Goal: Information Seeking & Learning: Learn about a topic

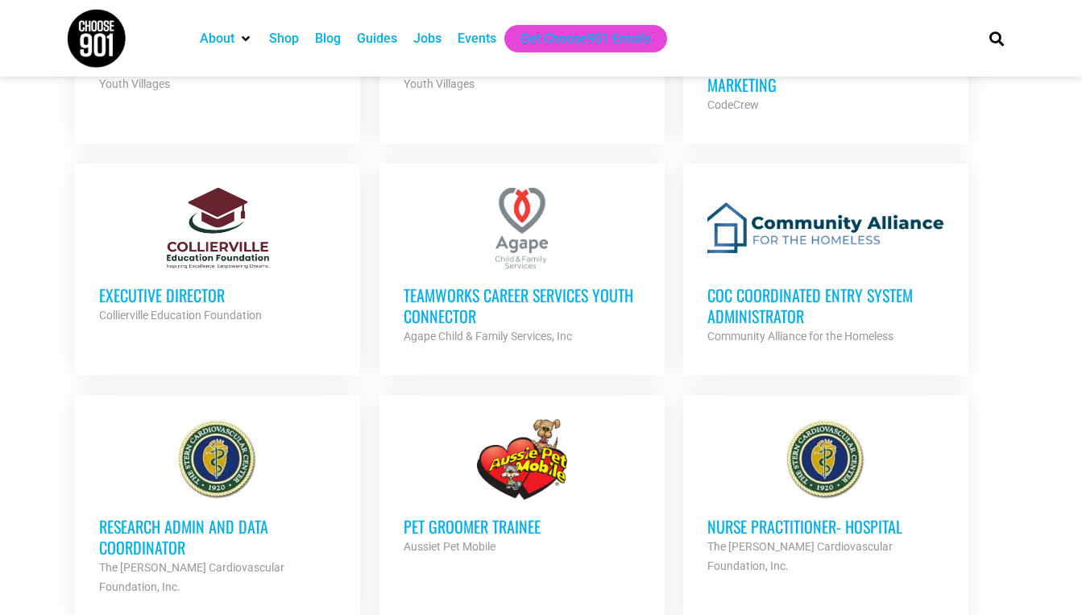
scroll to position [1265, 0]
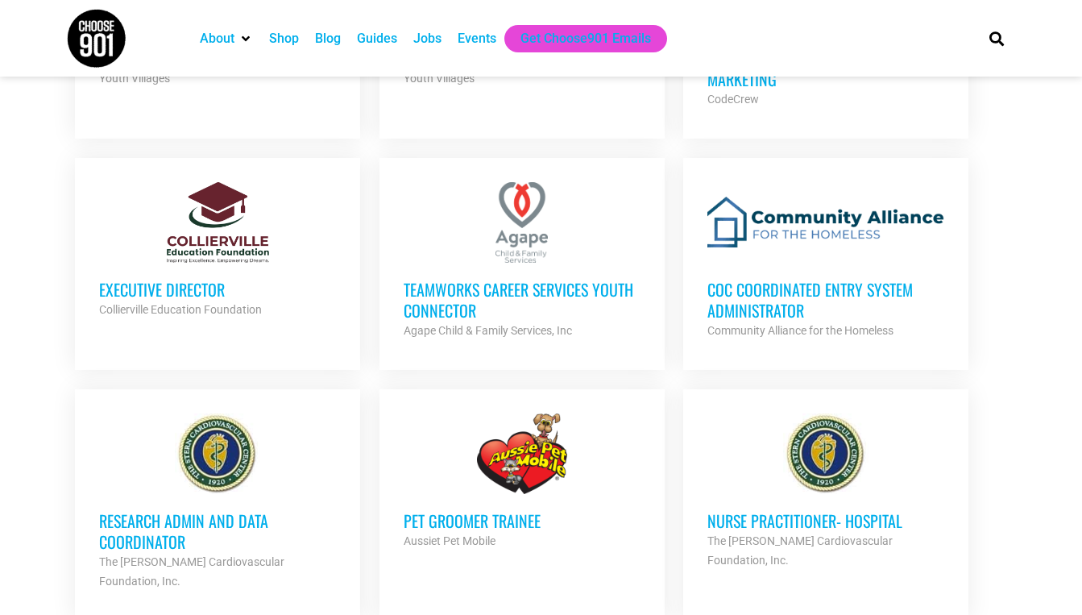
click at [757, 285] on h3 "CoC Coordinated Entry System Administrator" at bounding box center [826, 300] width 237 height 42
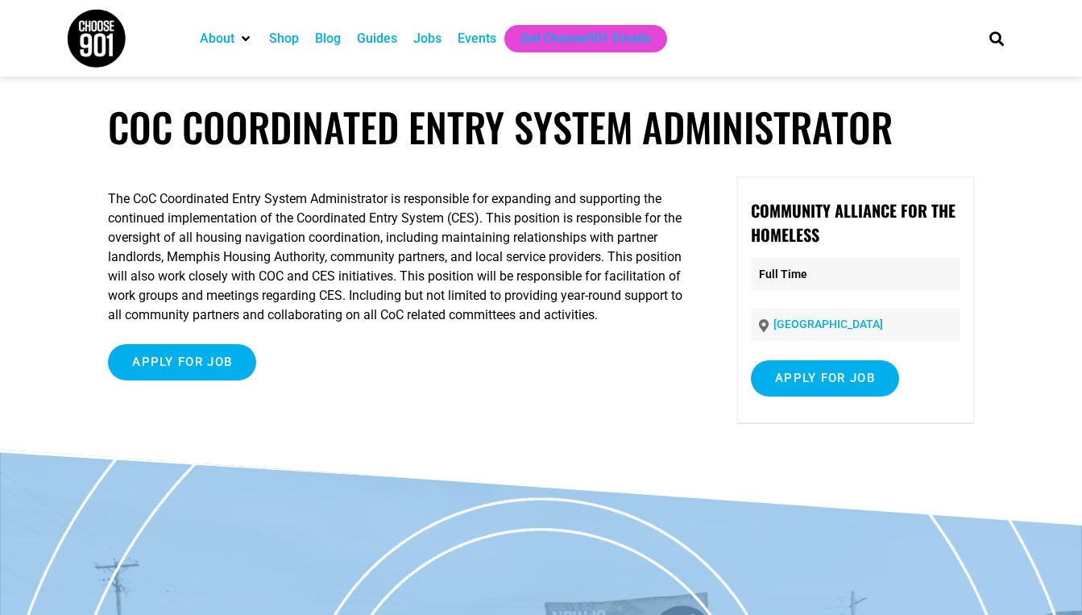
click at [438, 37] on div "Jobs" at bounding box center [427, 38] width 28 height 19
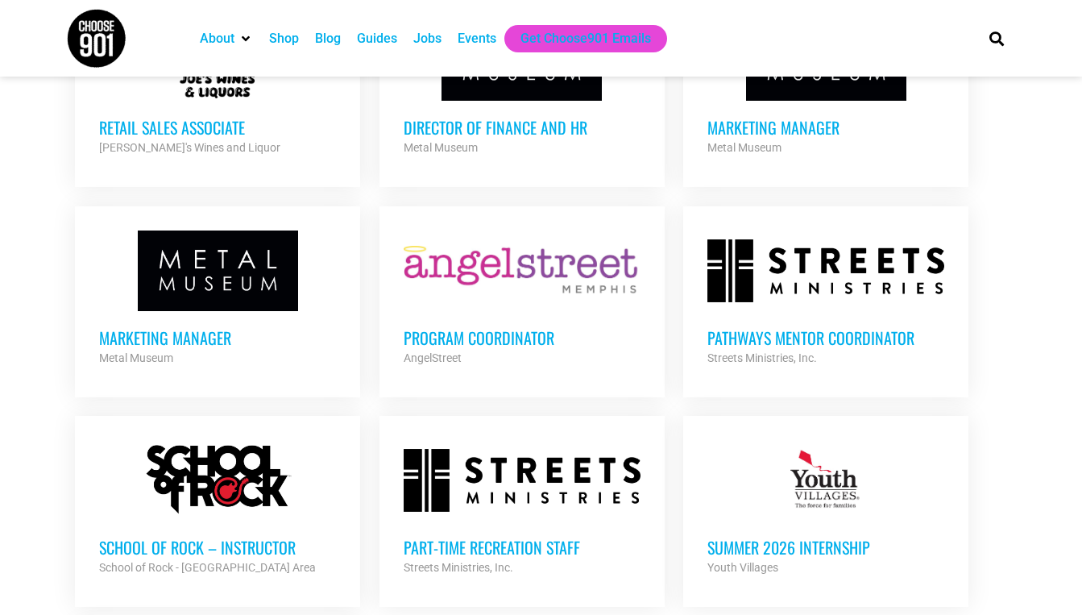
scroll to position [3060, 0]
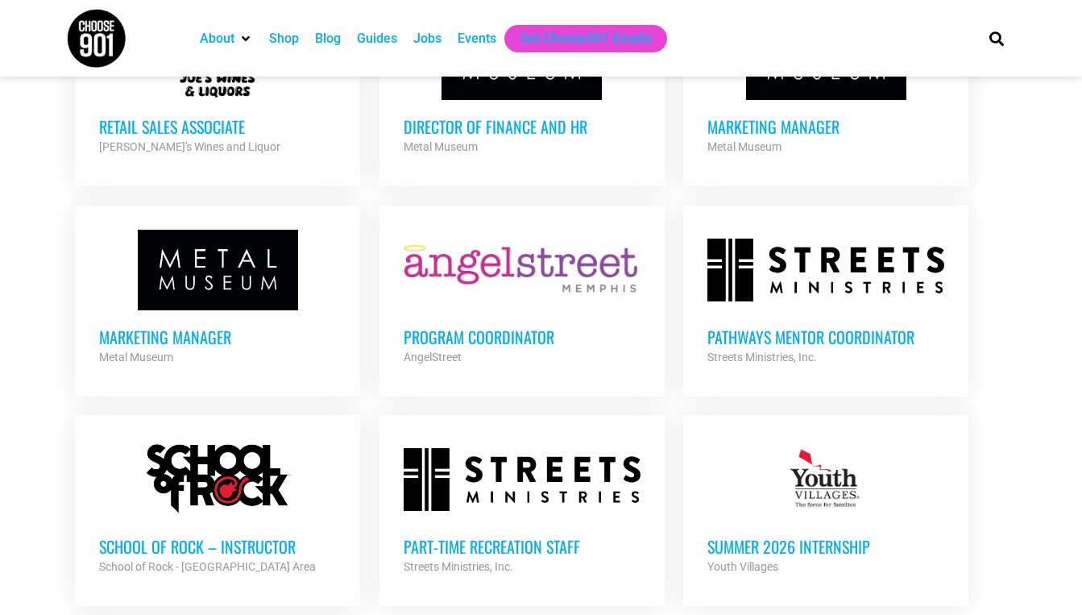
click at [512, 326] on h3 "Program Coordinator" at bounding box center [522, 336] width 237 height 21
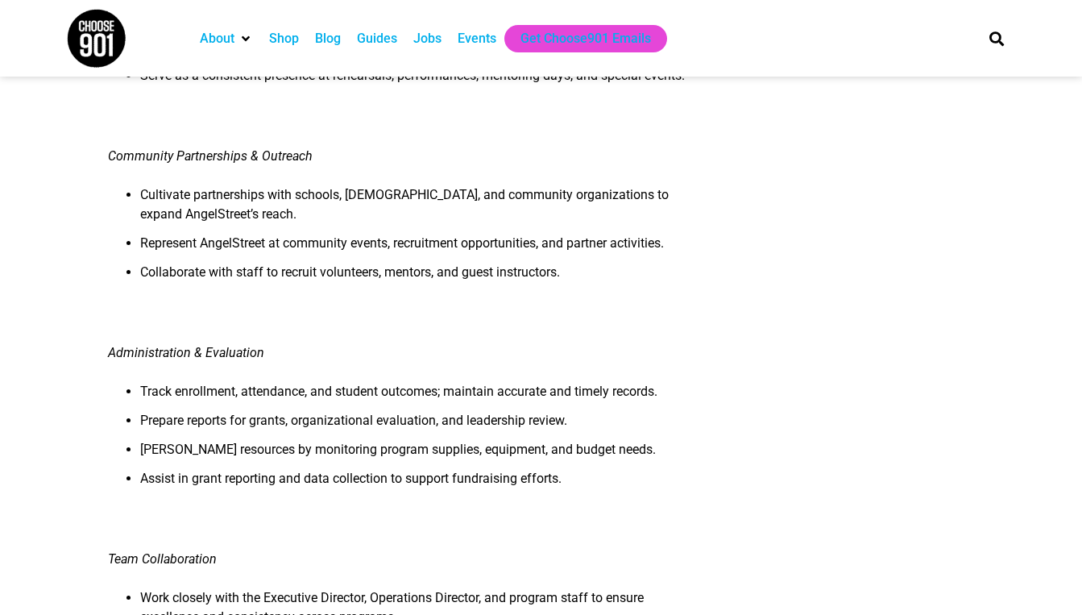
scroll to position [966, 0]
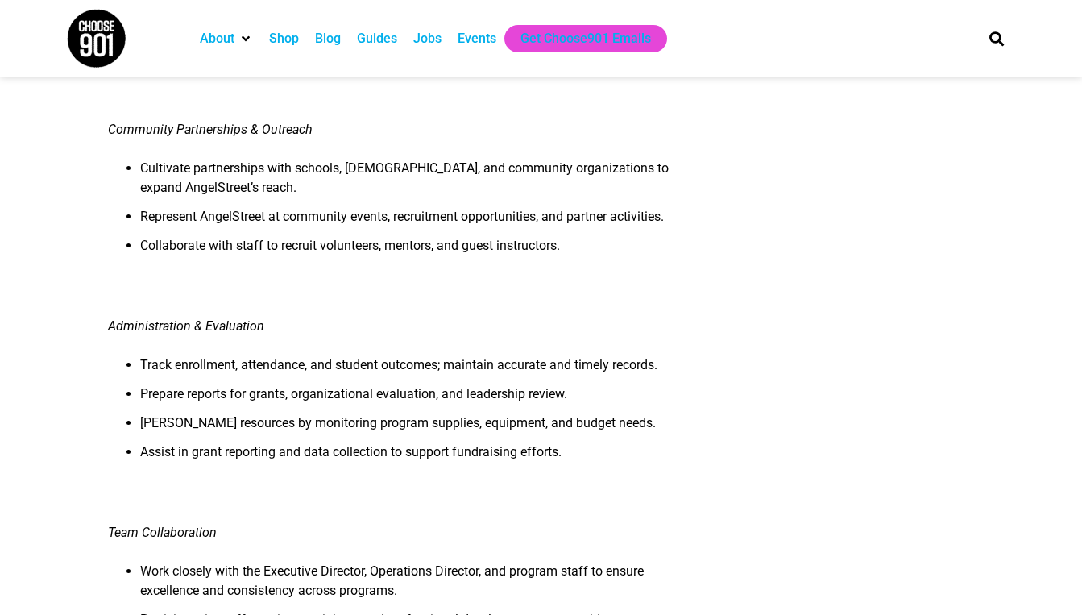
click at [437, 44] on div "Jobs" at bounding box center [427, 38] width 28 height 19
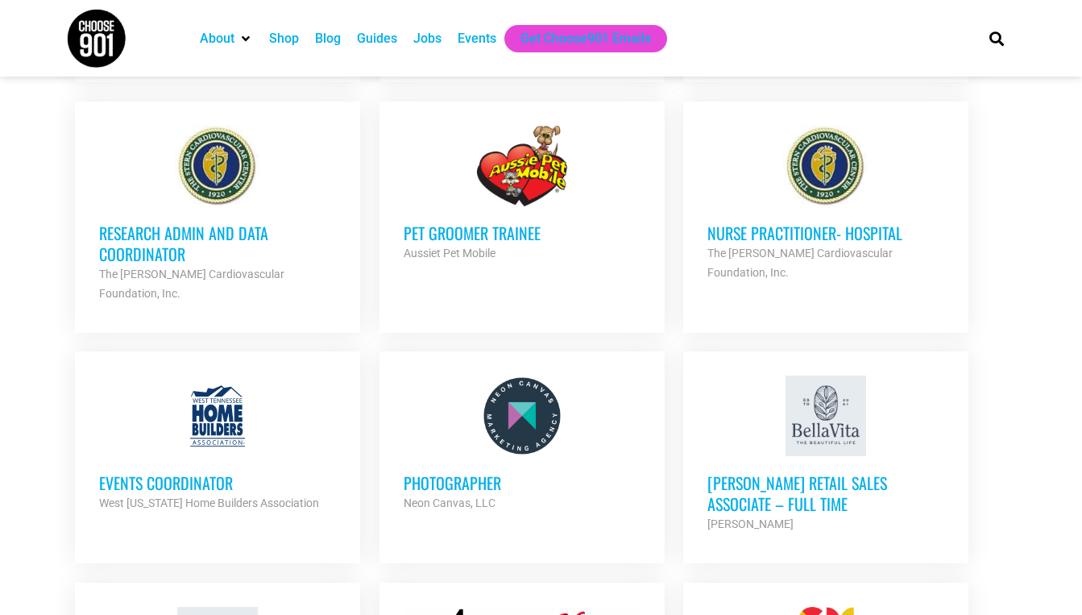
scroll to position [1554, 0]
